Goal: Navigation & Orientation: Find specific page/section

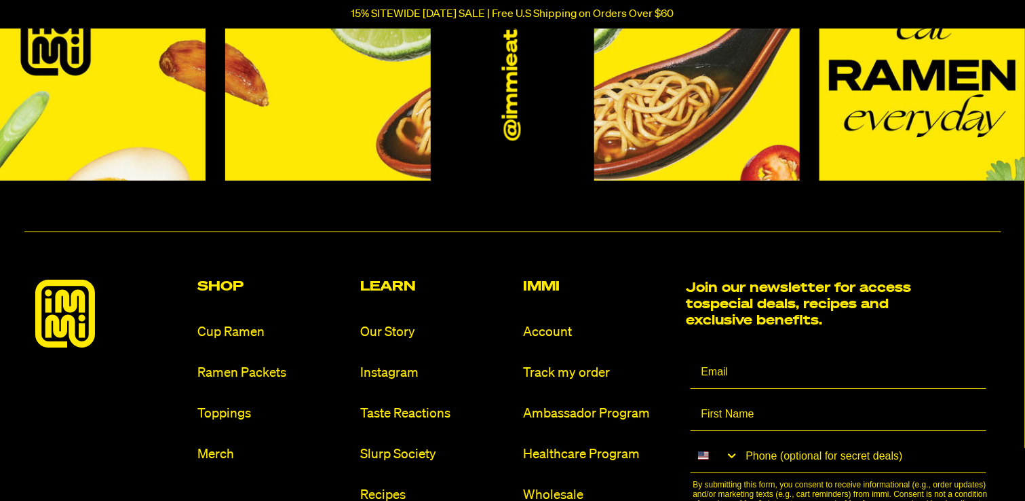
scroll to position [6176, 0]
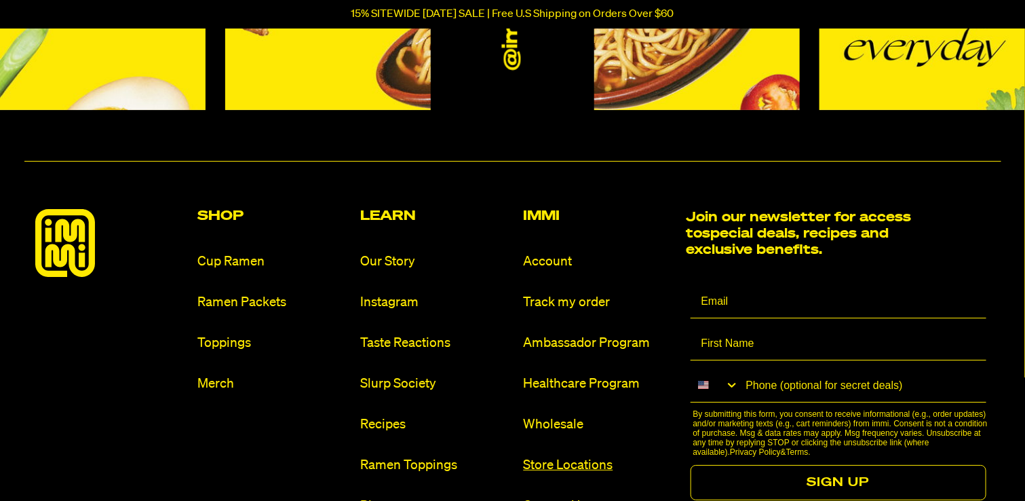
click at [565, 466] on link "Store Locations" at bounding box center [600, 465] width 152 height 18
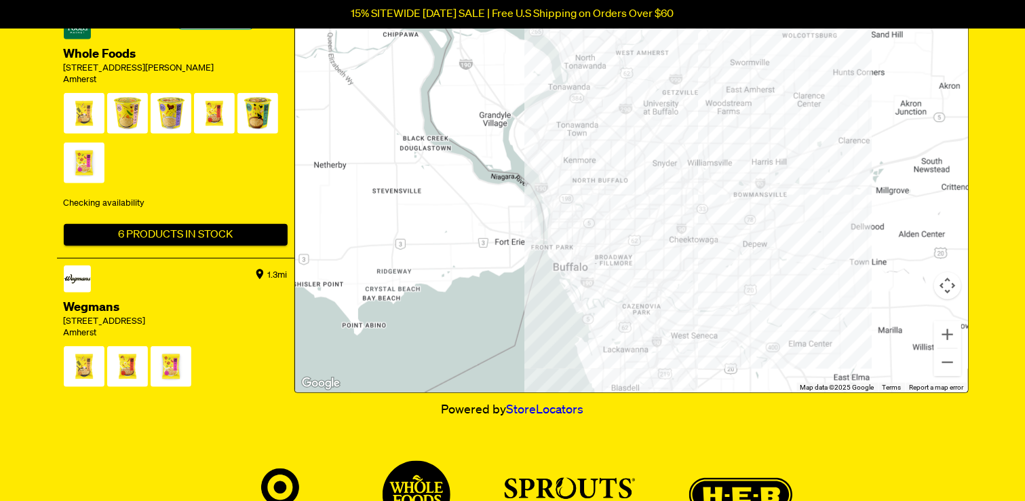
scroll to position [407, 0]
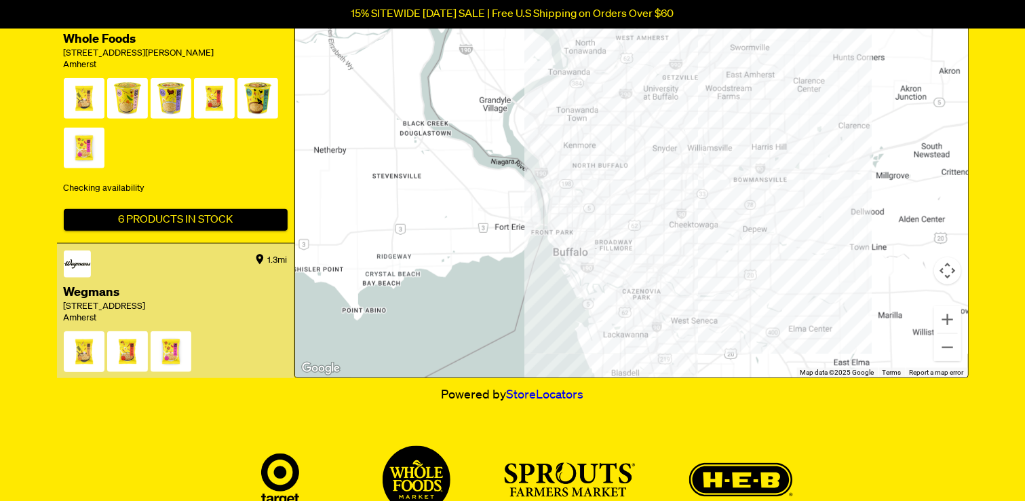
click at [87, 361] on span at bounding box center [84, 354] width 41 height 47
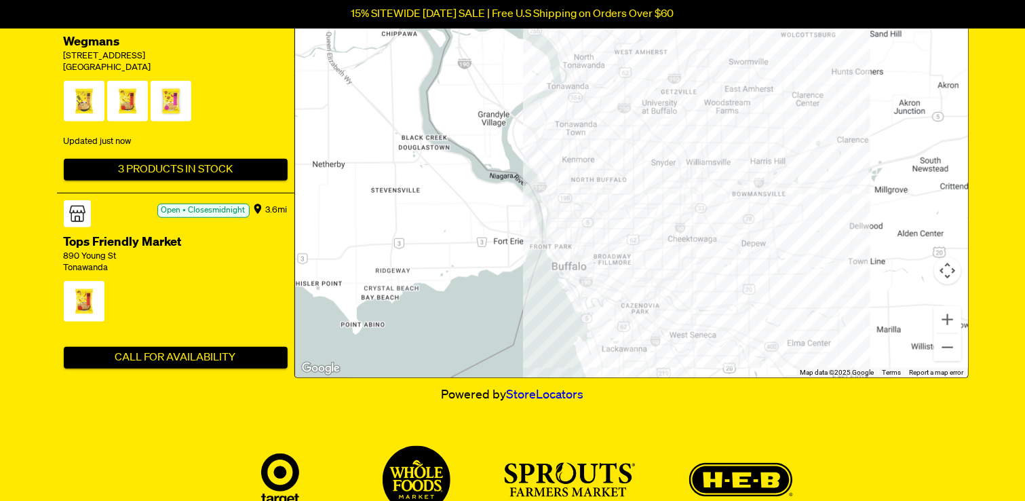
scroll to position [204, 0]
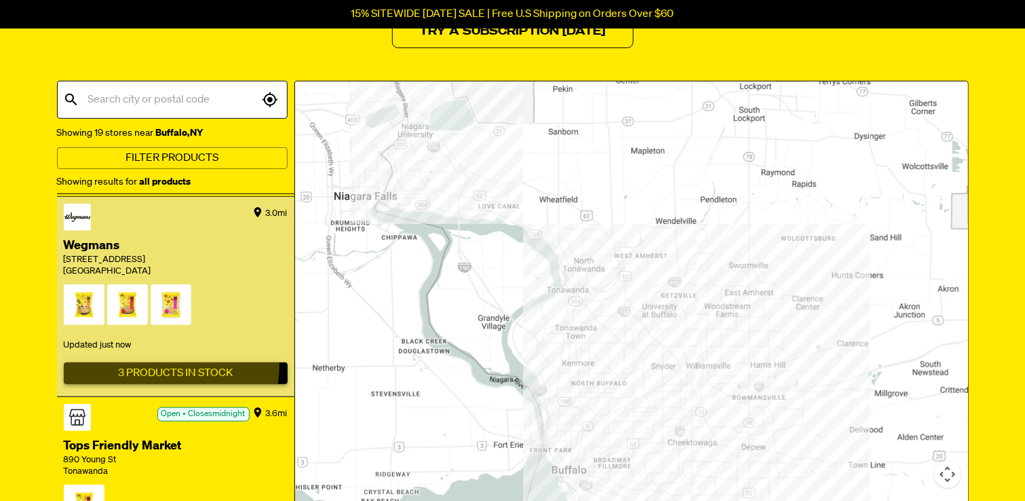
click at [143, 362] on button "3 Products In Stock" at bounding box center [176, 373] width 224 height 22
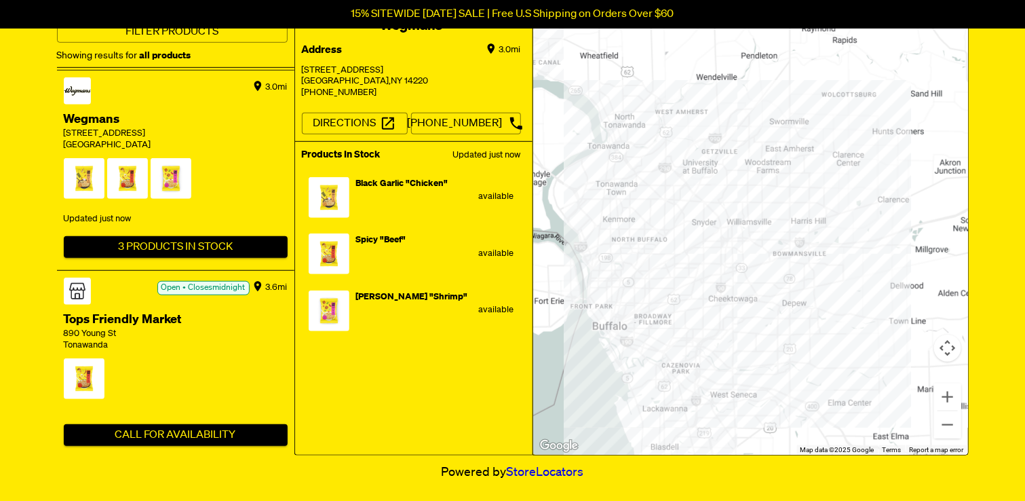
scroll to position [339, 0]
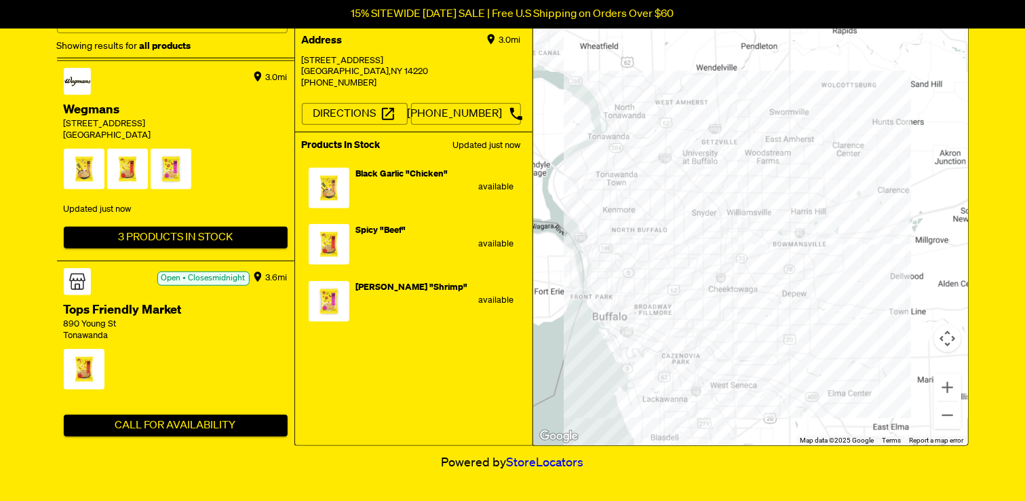
click at [748, 197] on div at bounding box center [750, 196] width 435 height 500
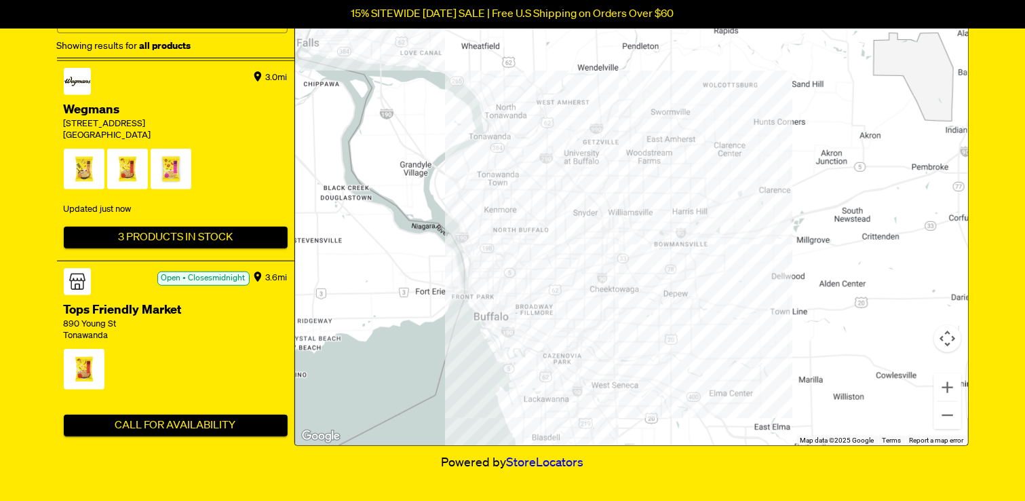
click at [676, 170] on div at bounding box center [631, 196] width 673 height 500
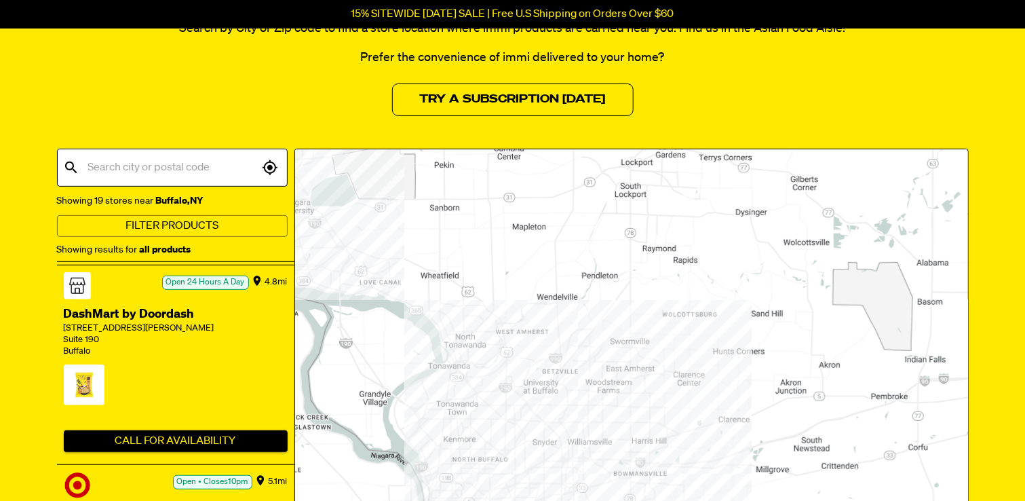
scroll to position [0, 0]
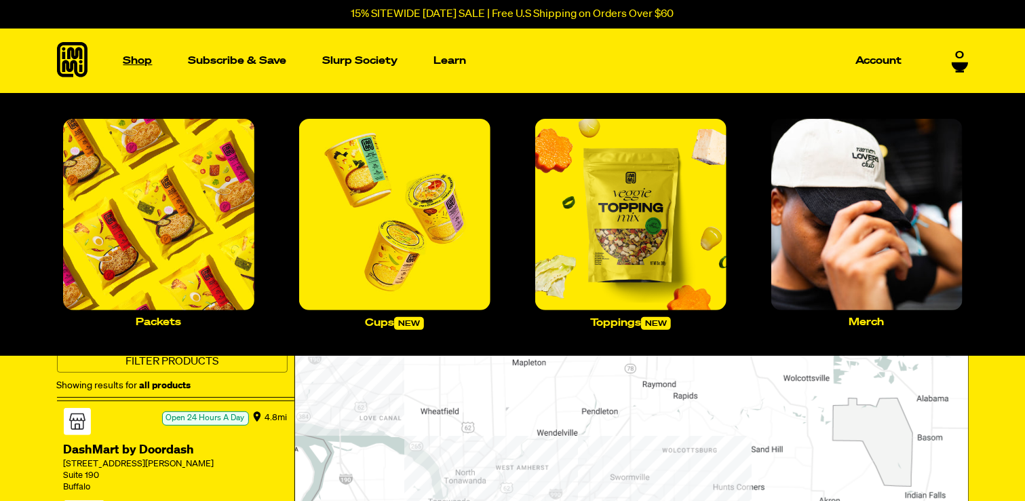
click at [137, 58] on p "Shop" at bounding box center [138, 61] width 29 height 10
click at [116, 212] on img "Main navigation" at bounding box center [158, 214] width 191 height 191
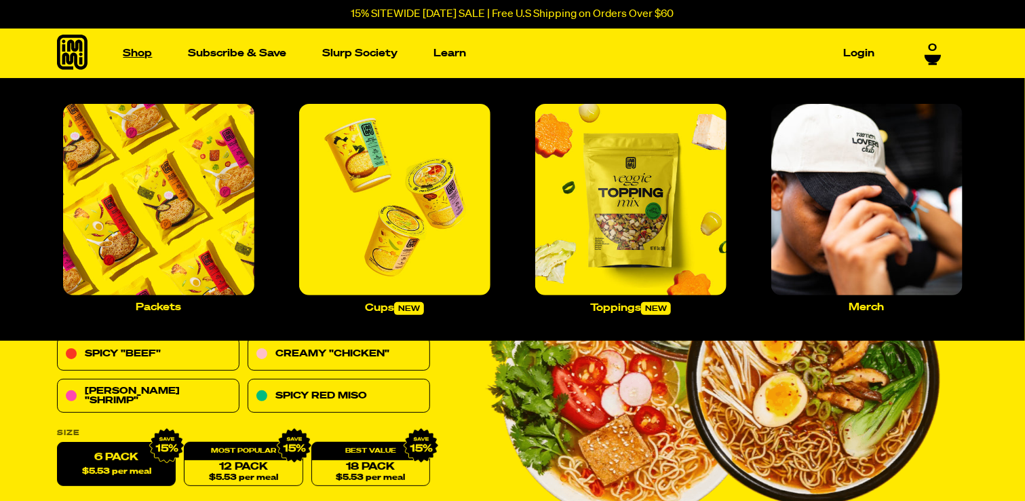
click at [144, 48] on link "Shop" at bounding box center [138, 53] width 40 height 21
click at [407, 231] on img "Main navigation" at bounding box center [394, 199] width 191 height 191
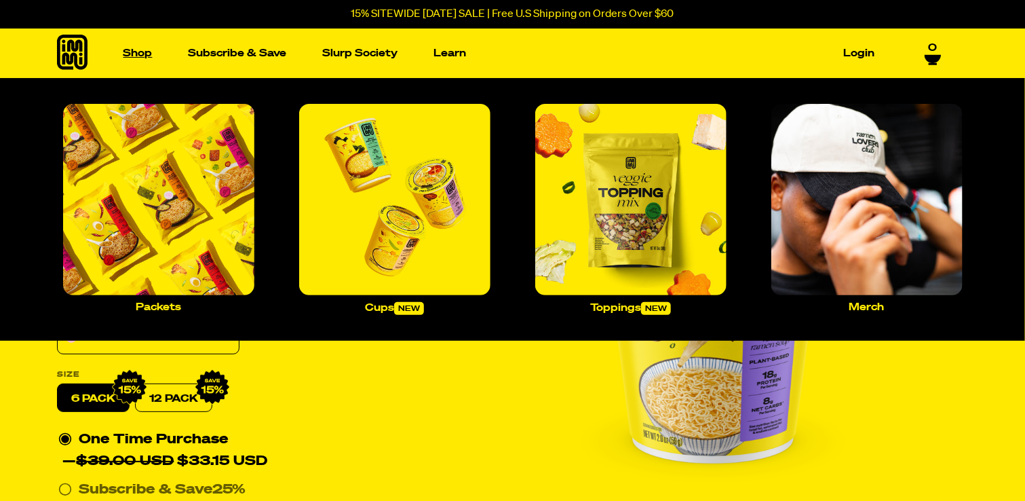
click at [128, 52] on link "Shop" at bounding box center [138, 53] width 40 height 21
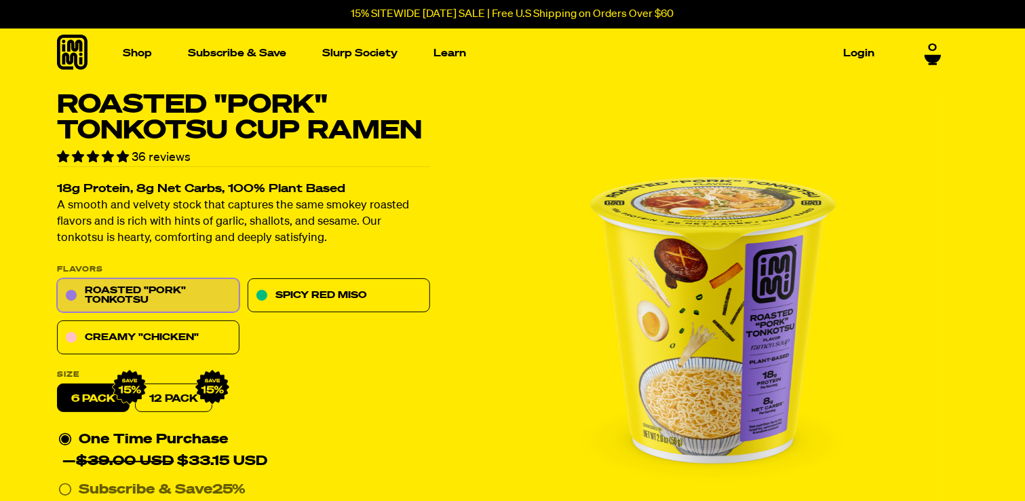
click at [74, 54] on icon at bounding box center [72, 52] width 31 height 35
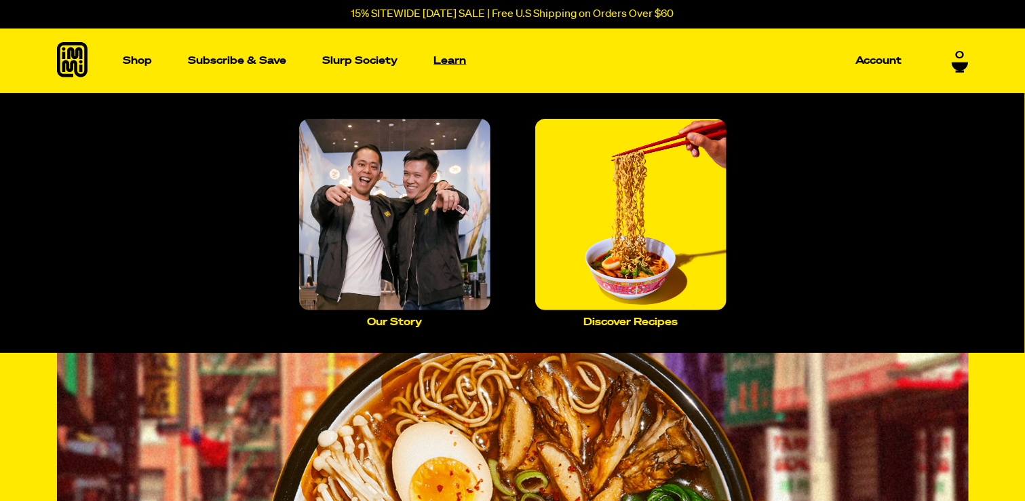
click at [459, 56] on p "Learn" at bounding box center [450, 61] width 33 height 10
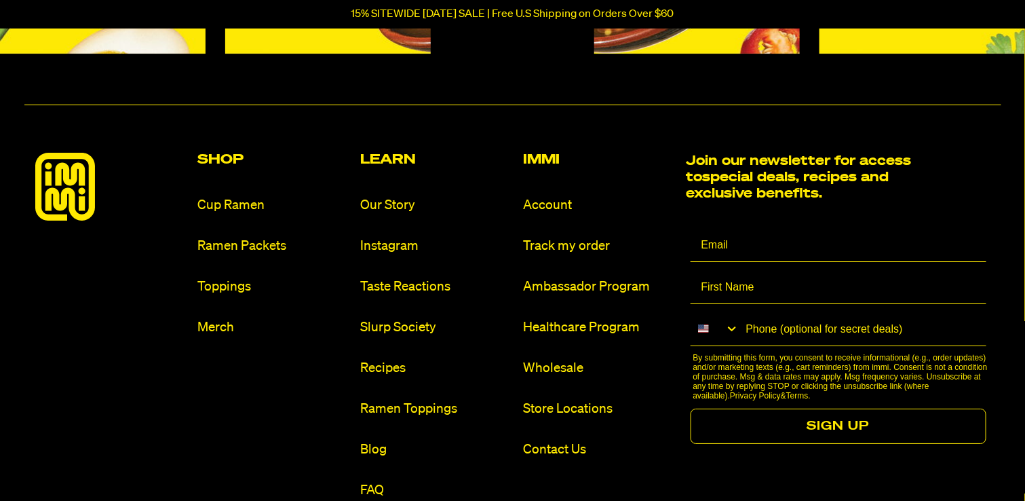
scroll to position [6312, 0]
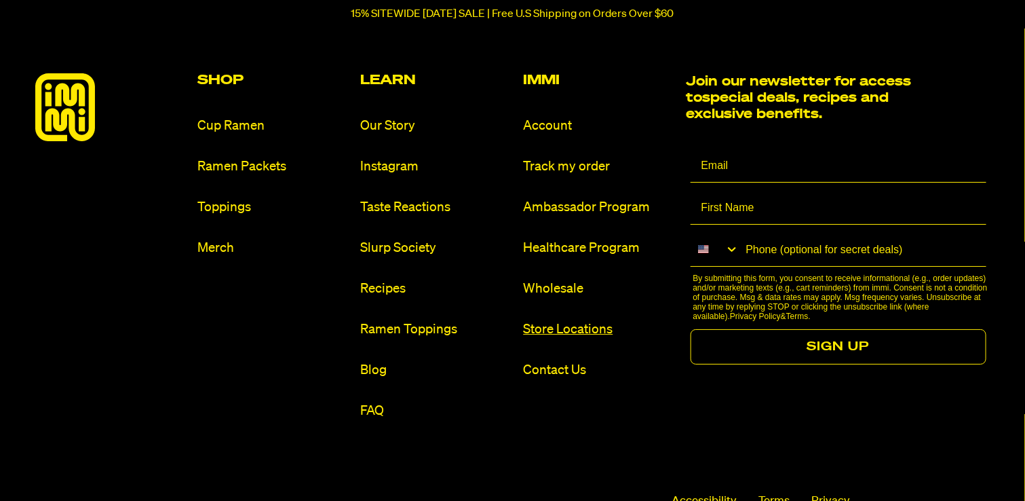
click at [595, 336] on link "Store Locations" at bounding box center [600, 329] width 152 height 18
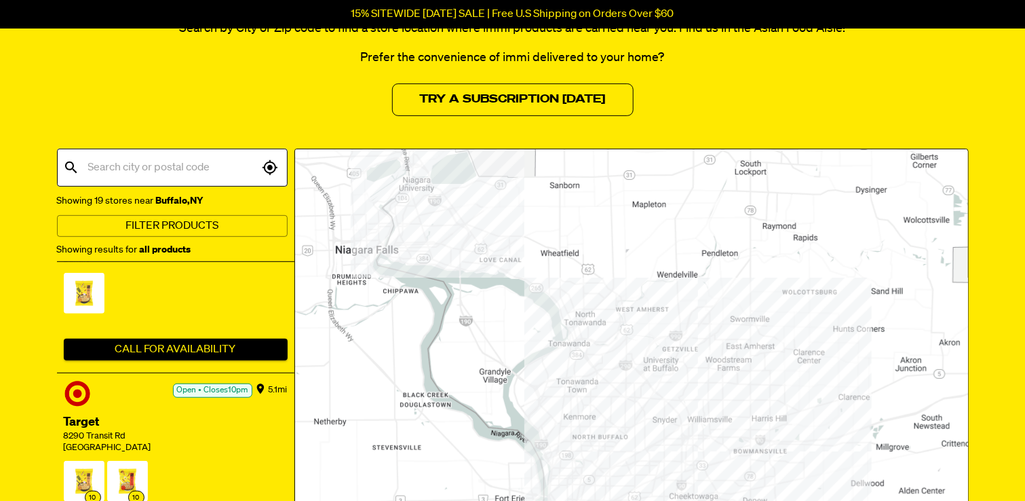
scroll to position [1222, 0]
